Goal: Task Accomplishment & Management: Manage account settings

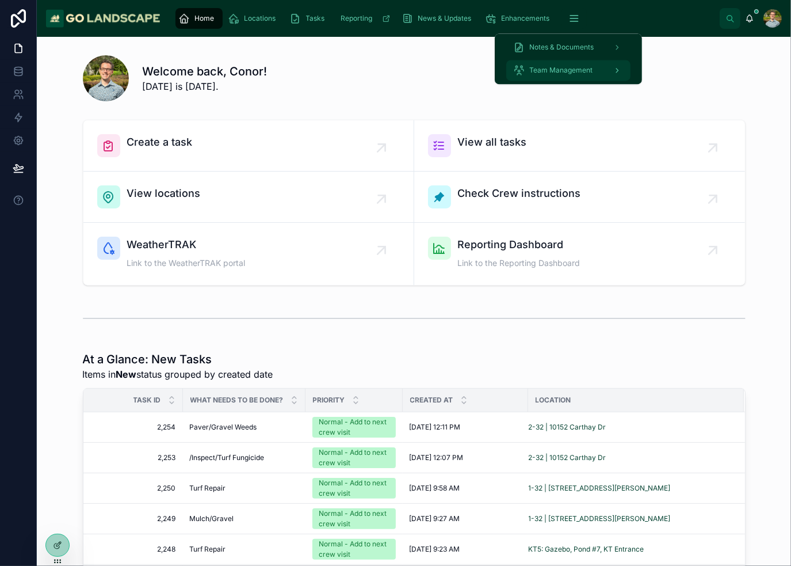
click at [598, 74] on div "Team Management" at bounding box center [568, 70] width 110 height 18
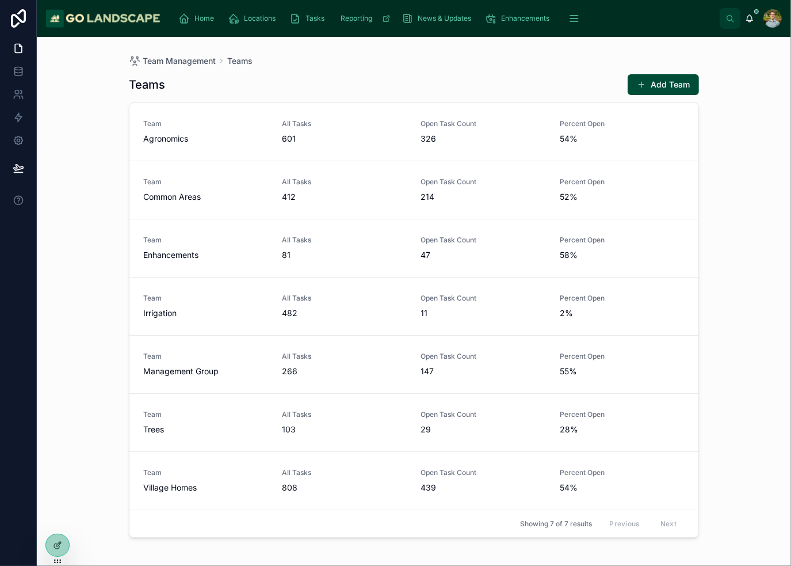
click at [557, 75] on div "Teams Add Team" at bounding box center [414, 85] width 570 height 22
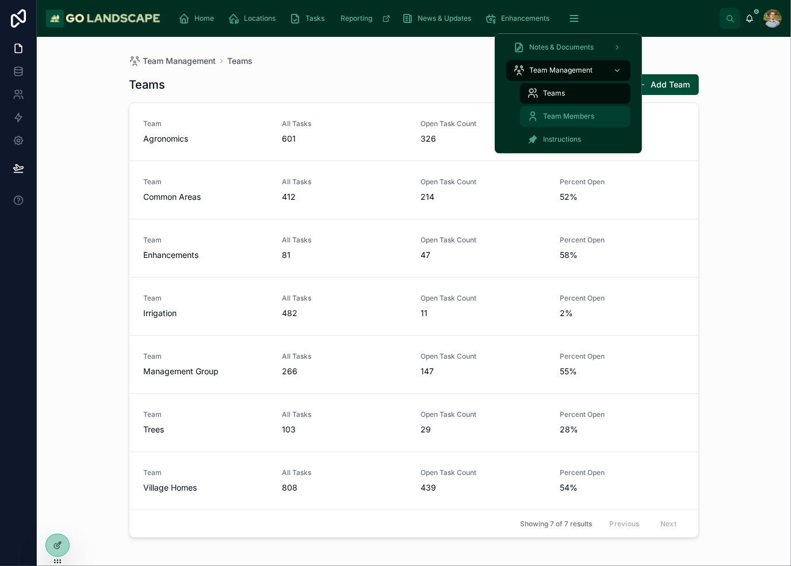
click at [579, 112] on span "Team Members" at bounding box center [568, 116] width 51 height 9
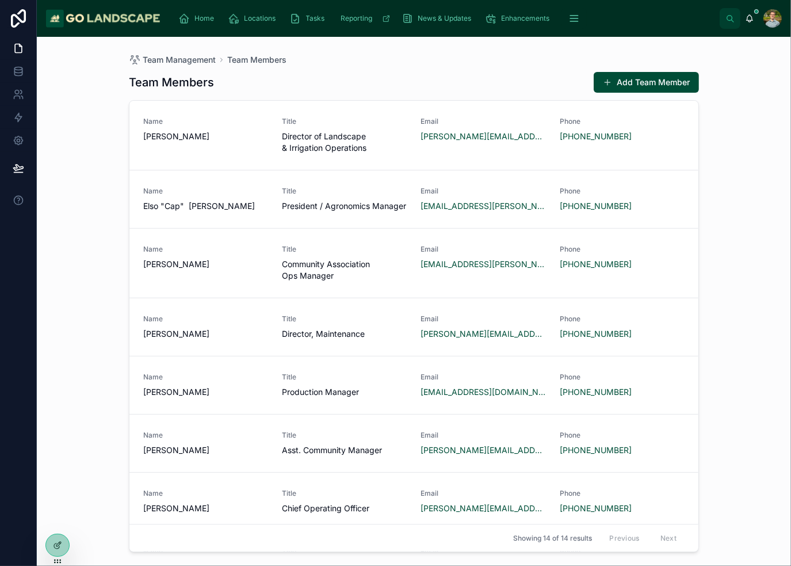
click at [442, 63] on div "Team Management Team Members" at bounding box center [414, 59] width 570 height 9
click at [746, 181] on div "Team Management Team Members Team Members Add Team Member Name [PERSON_NAME] Ti…" at bounding box center [414, 301] width 754 height 529
